Goal: Task Accomplishment & Management: Manage account settings

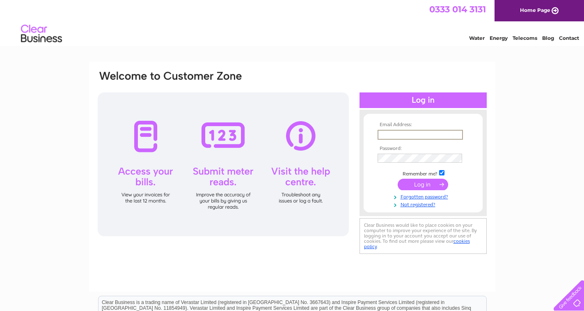
click at [406, 136] on input "text" at bounding box center [420, 135] width 85 height 10
type input "[EMAIL_ADDRESS][DOMAIN_NAME]"
click at [426, 183] on input "submit" at bounding box center [423, 183] width 50 height 11
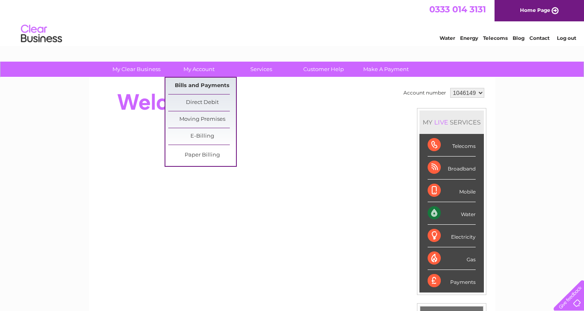
click at [185, 82] on link "Bills and Payments" at bounding box center [202, 86] width 68 height 16
click at [187, 86] on link "Bills and Payments" at bounding box center [202, 86] width 68 height 16
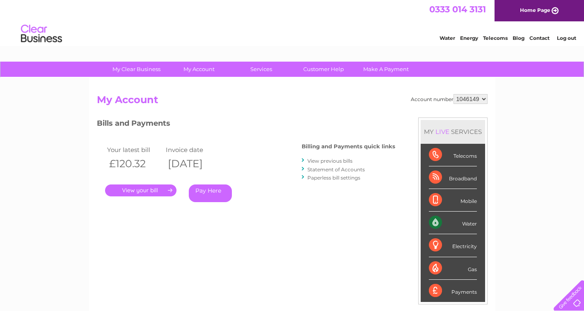
click at [142, 188] on link "." at bounding box center [140, 190] width 71 height 12
